Goal: Transaction & Acquisition: Book appointment/travel/reservation

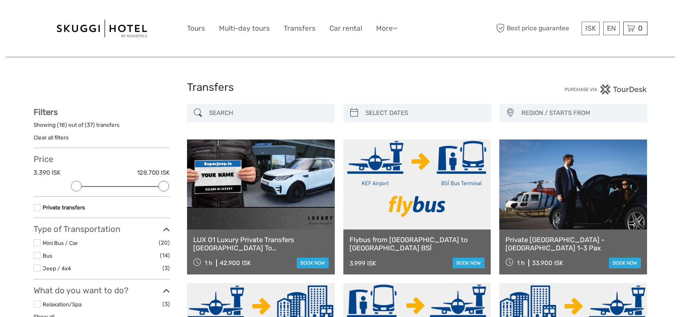
select select
click at [346, 78] on div "Transfers" at bounding box center [340, 91] width 307 height 26
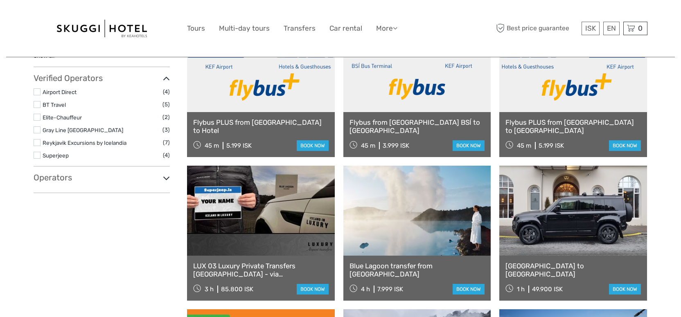
scroll to position [259, 0]
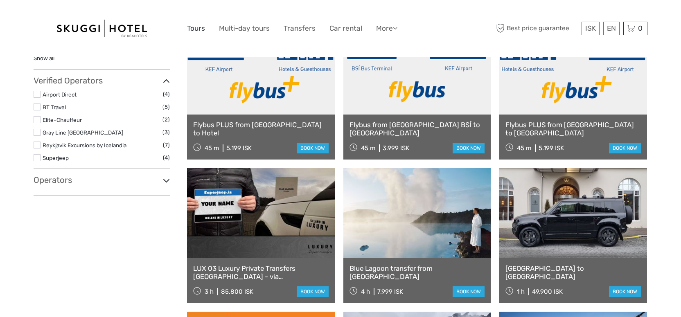
click at [196, 28] on link "Tours" at bounding box center [196, 29] width 18 height 12
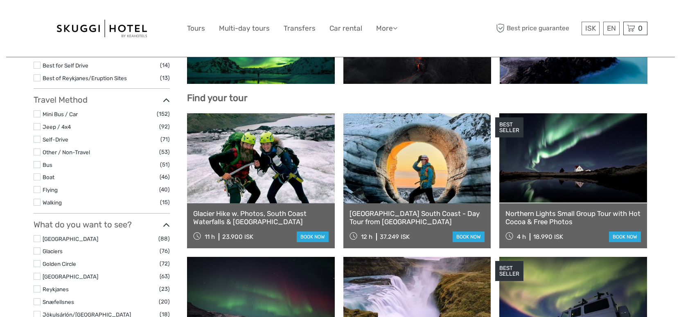
select select
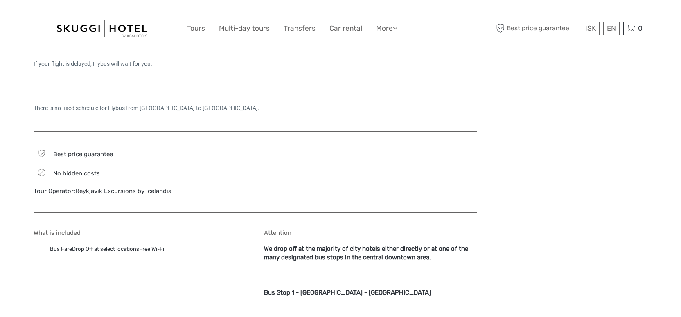
scroll to position [387, 0]
